Goal: Task Accomplishment & Management: Use online tool/utility

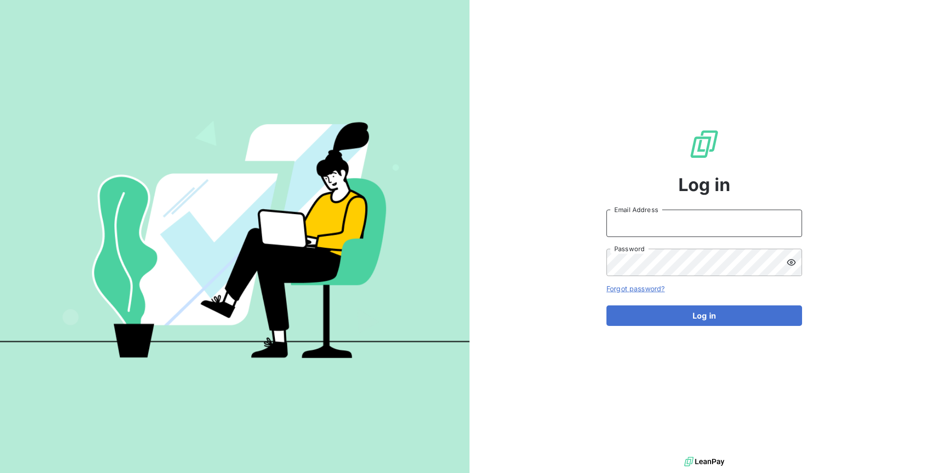
click at [686, 226] on input "Email Address" at bounding box center [704, 223] width 196 height 27
type input "admin@demo"
click at [606, 306] on button "Log in" at bounding box center [704, 316] width 196 height 21
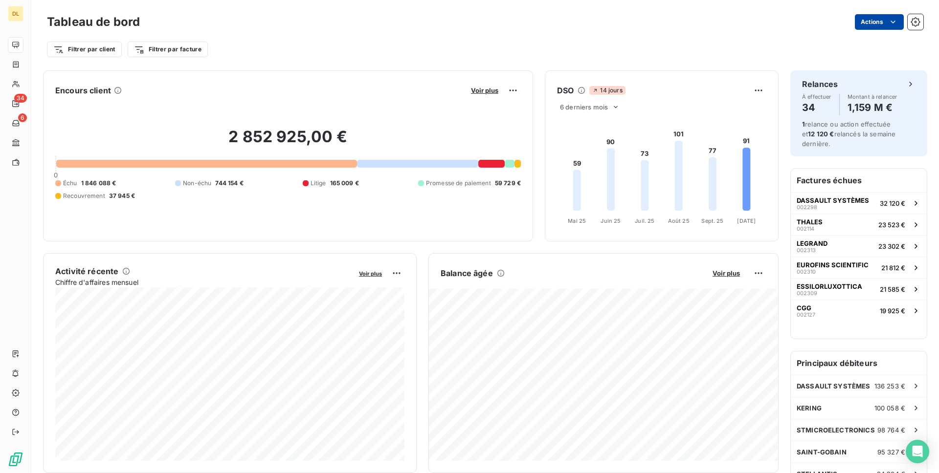
click at [864, 22] on html "DL 34 6 Tableau de bord Actions Filtrer par client Filtrer par facture Encours …" at bounding box center [469, 236] width 939 height 473
click at [848, 63] on div "Planifier un rapport" at bounding box center [843, 61] width 112 height 16
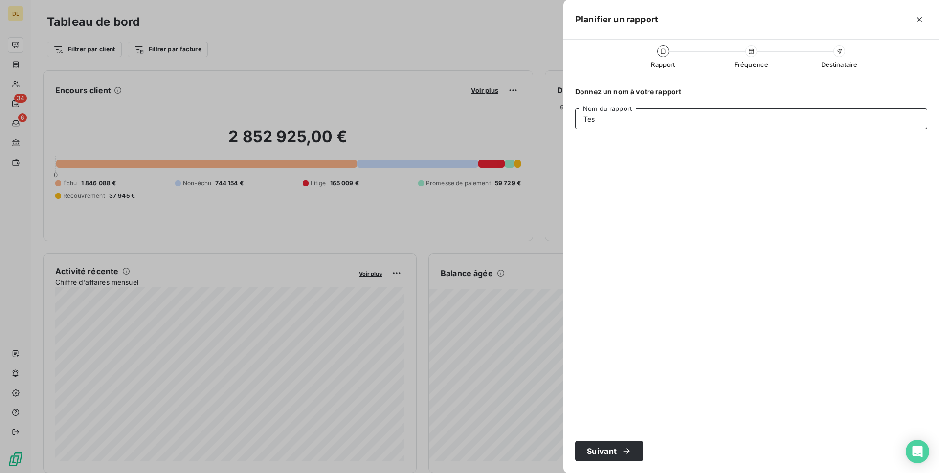
type input "Test"
click at [614, 449] on button "Suivant" at bounding box center [609, 451] width 68 height 21
click at [716, 119] on div "semaines" at bounding box center [706, 119] width 30 height 10
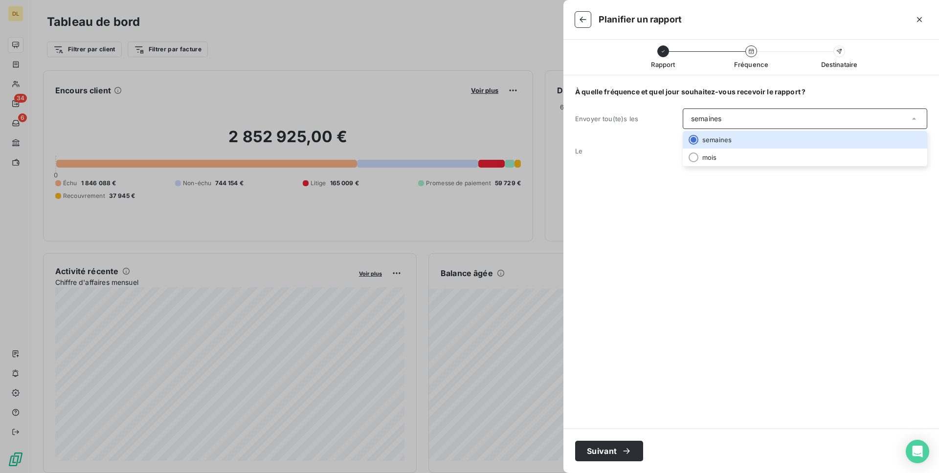
click at [657, 141] on div "Le [DATE]" at bounding box center [751, 151] width 352 height 21
click at [702, 145] on div "lundi" at bounding box center [805, 151] width 245 height 21
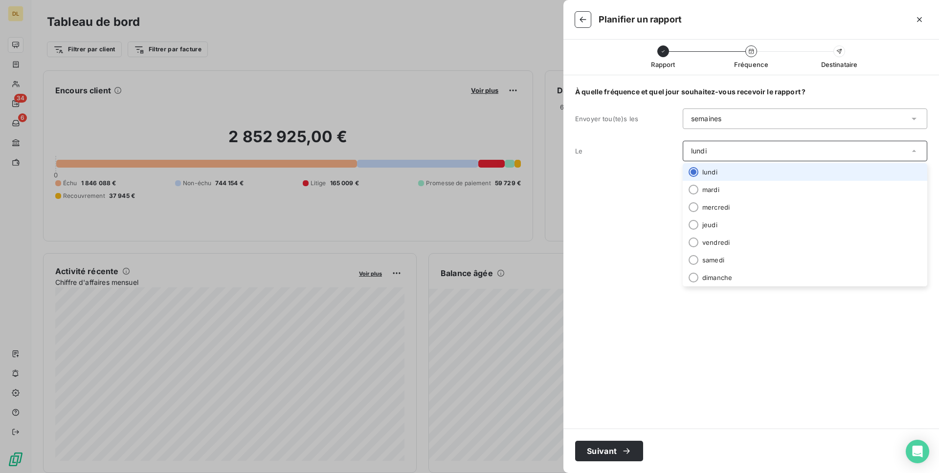
click at [654, 162] on div "À quelle fréquence et quel jour souhaitez-vous recevoir le rapport ? Envoyer to…" at bounding box center [751, 252] width 376 height 354
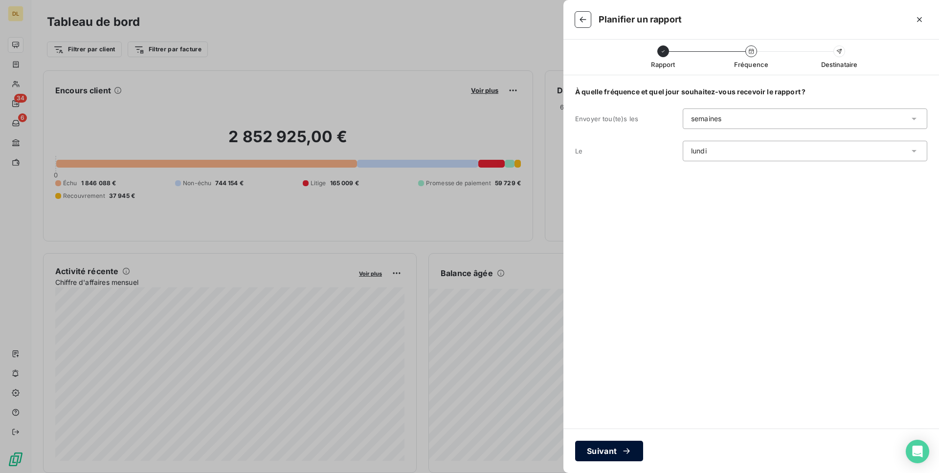
click at [630, 454] on icon "button" at bounding box center [627, 452] width 10 height 10
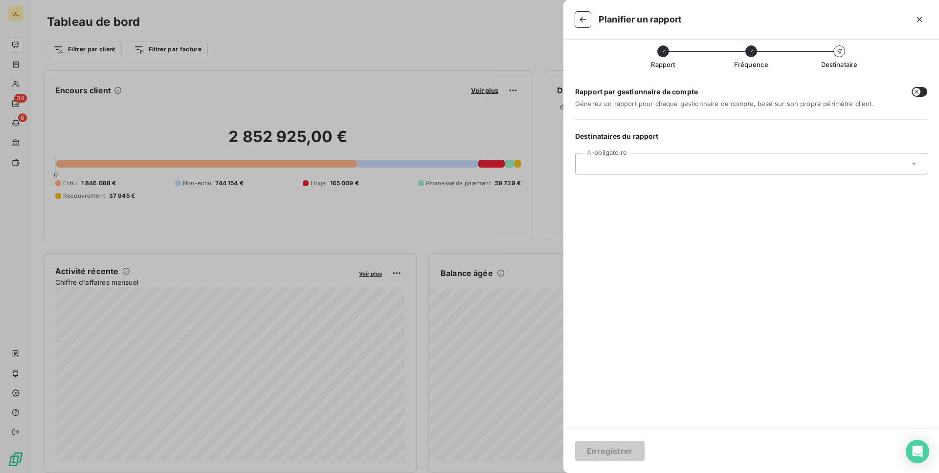
click at [657, 166] on input "text" at bounding box center [636, 163] width 105 height 9
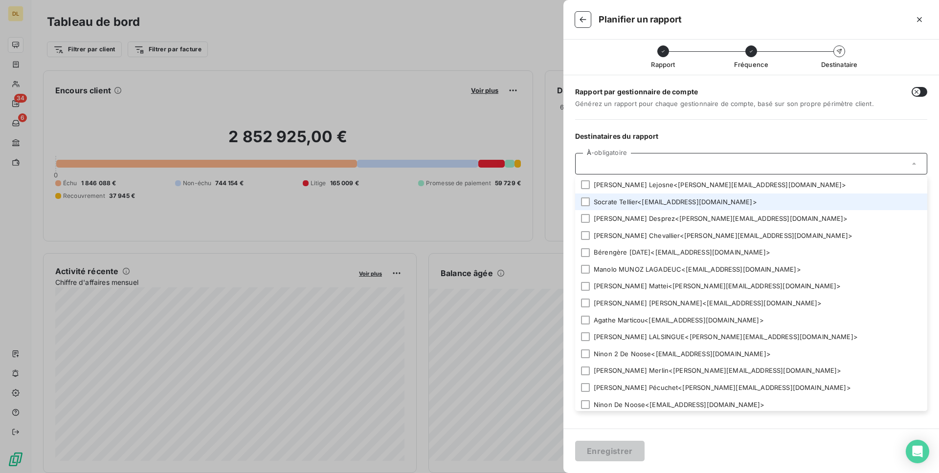
click at [650, 202] on li "[PERSON_NAME] < [EMAIL_ADDRESS][DOMAIN_NAME] >" at bounding box center [751, 202] width 352 height 17
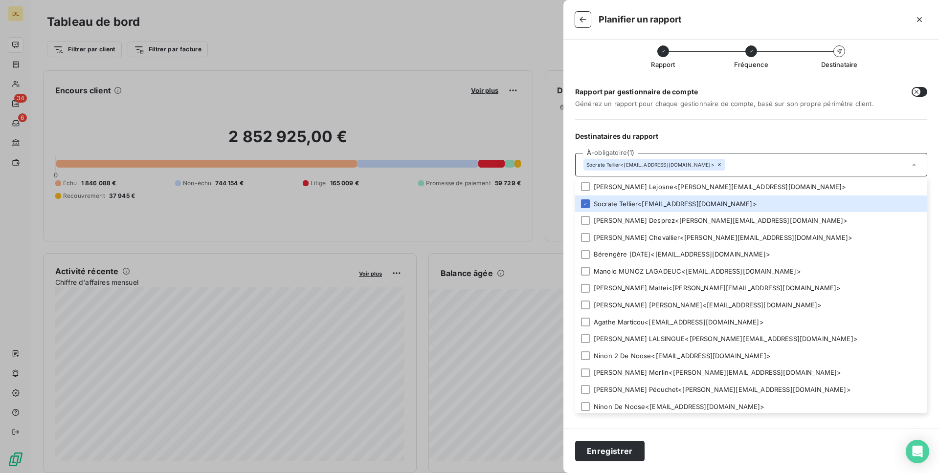
click at [818, 127] on div "Rapport par gestionnaire de compte Générez un rapport pour chaque gestionnaire …" at bounding box center [751, 252] width 376 height 354
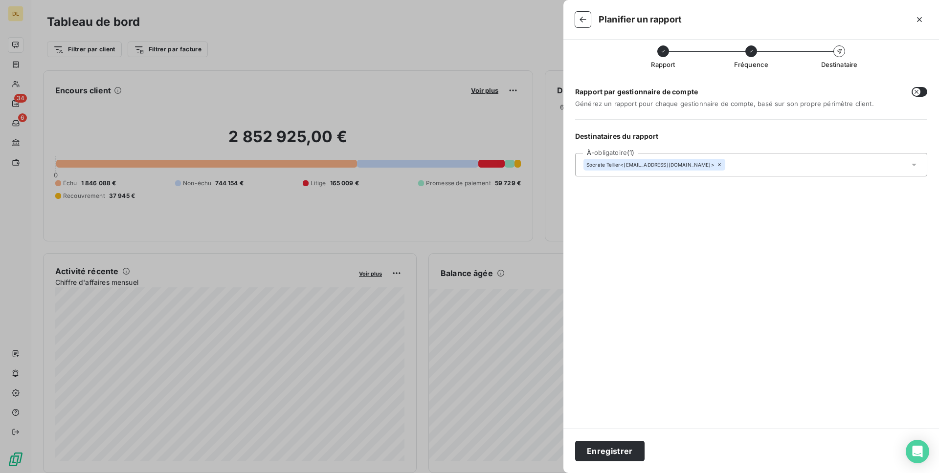
click at [762, 108] on div "Rapport par gestionnaire de compte Générez un rapport pour chaque gestionnaire …" at bounding box center [751, 103] width 352 height 33
click at [626, 450] on button "Enregistrer" at bounding box center [609, 451] width 69 height 21
